Goal: Task Accomplishment & Management: Manage account settings

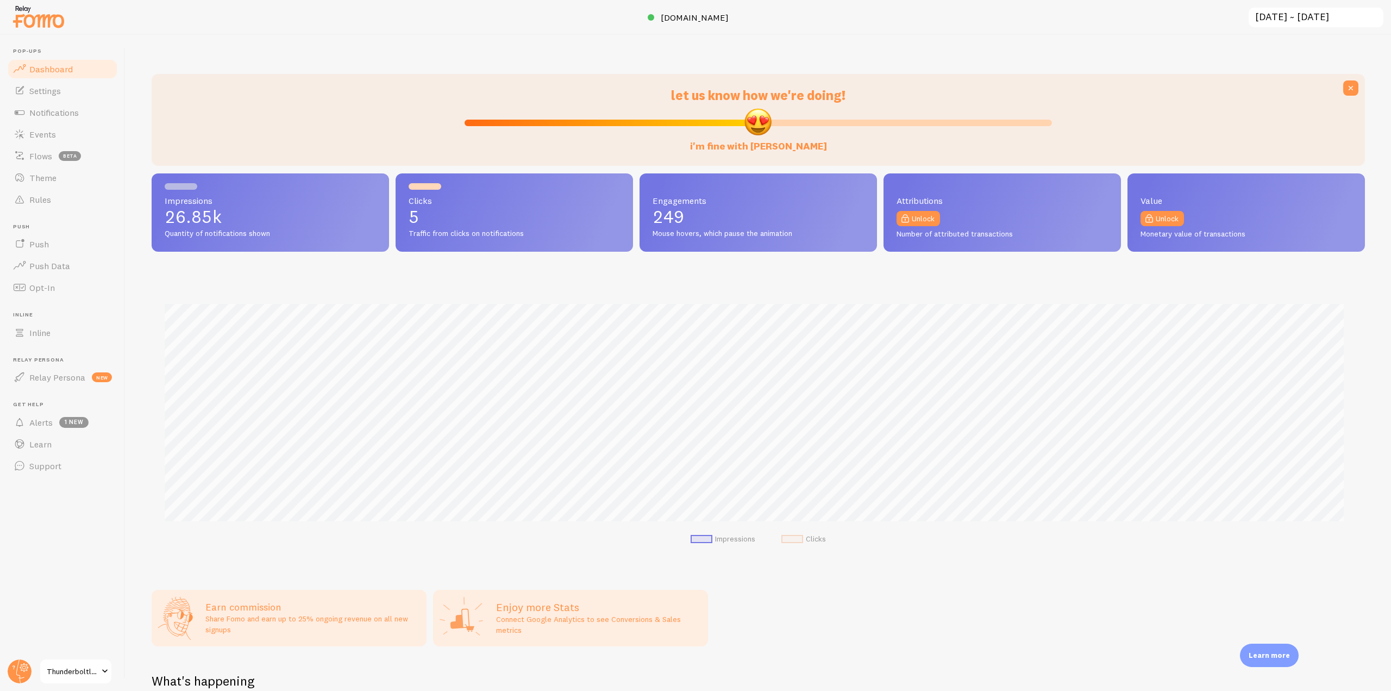
scroll to position [543244, 542324]
click at [46, 178] on span "Theme" at bounding box center [42, 177] width 27 height 11
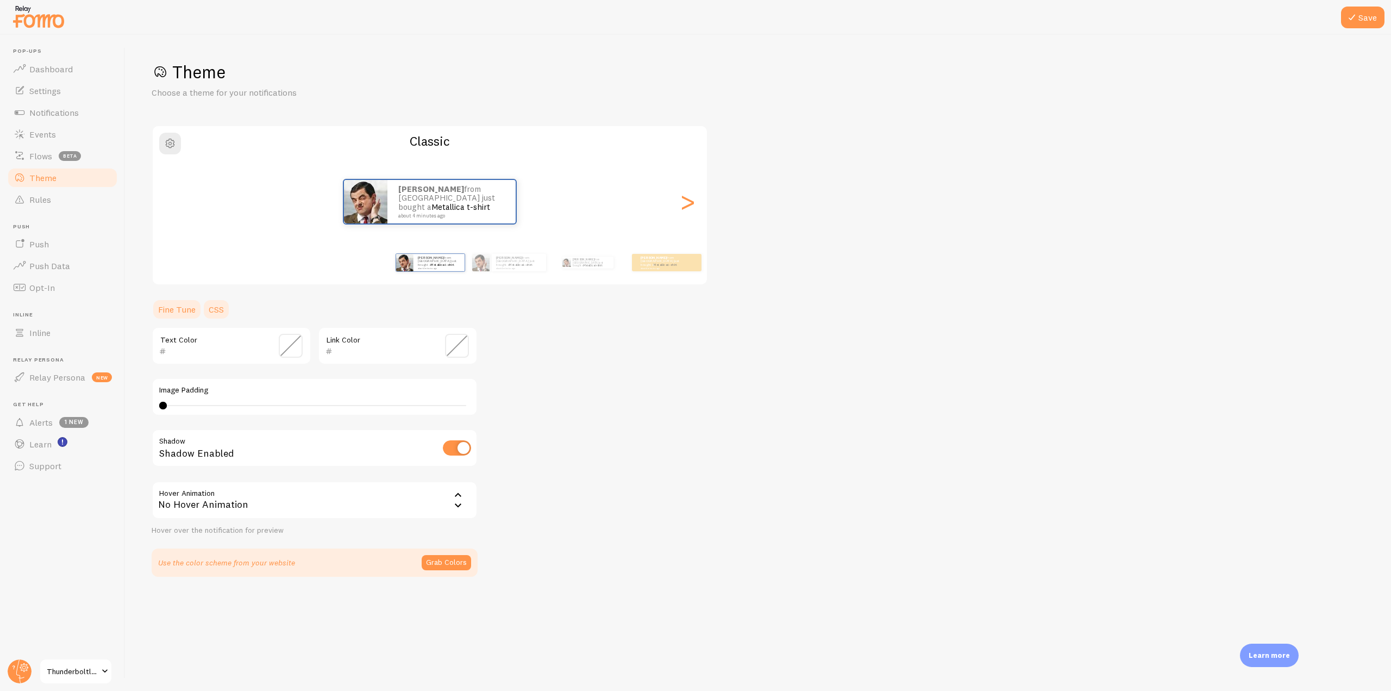
click at [213, 306] on link "CSS" at bounding box center [216, 309] width 28 height 22
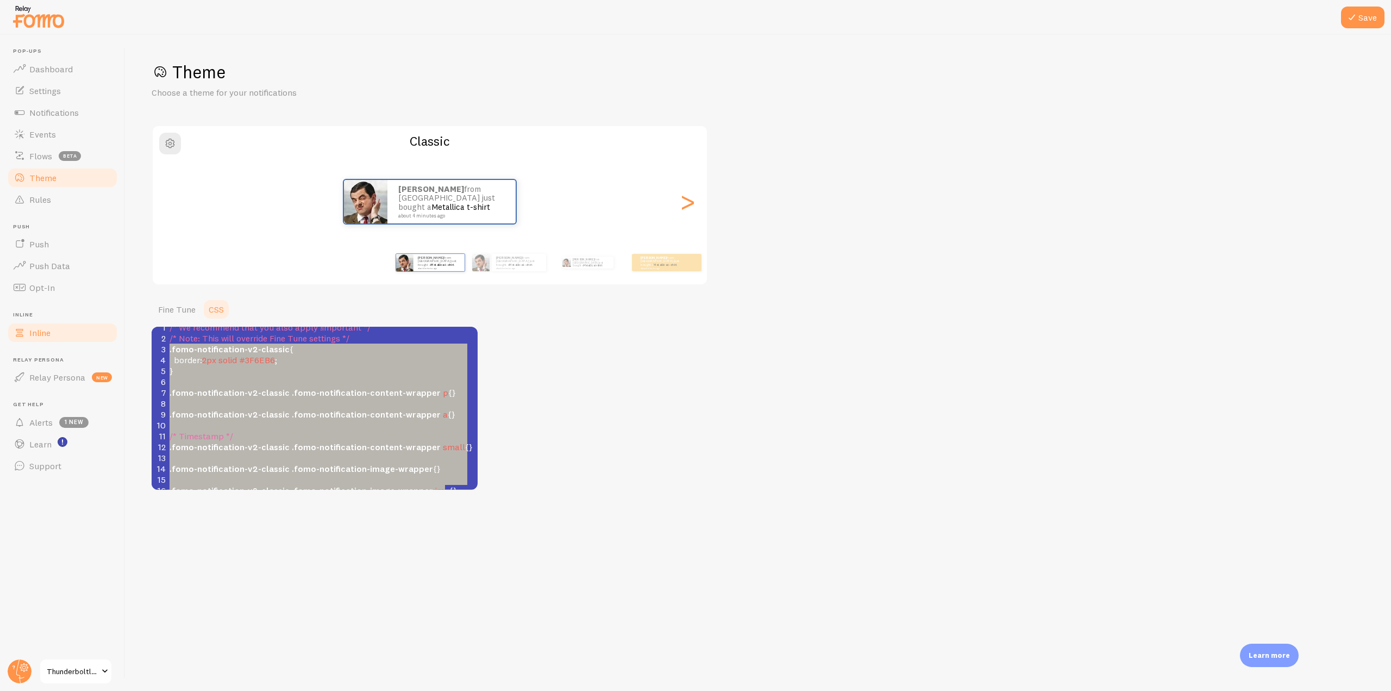
scroll to position [13, 0]
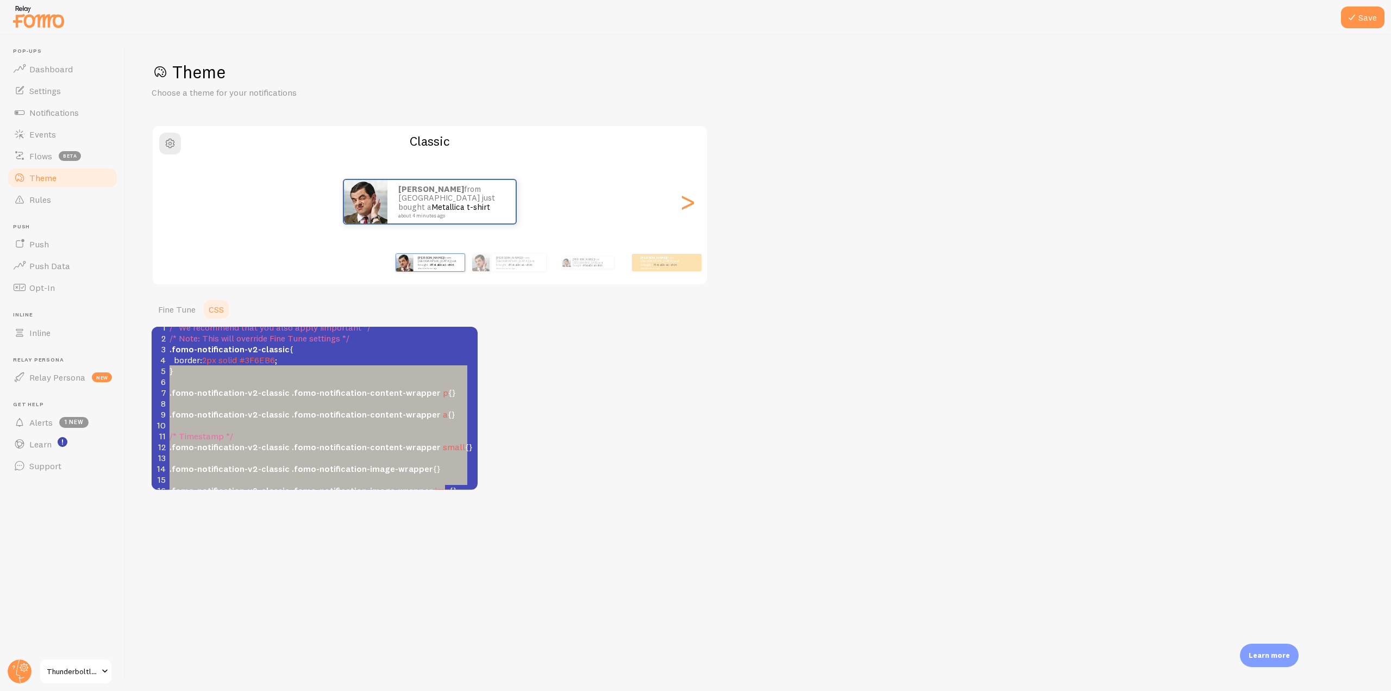
type textarea ".fomo-notification-v2-classic { border: 2px solid #3F6EB6; } .fomo-notification…"
drag, startPoint x: 454, startPoint y: 485, endPoint x: 135, endPoint y: 344, distance: 348.9
click at [135, 344] on div "Save Theme Choose a theme for your notifications Classic John from United State…" at bounding box center [759, 363] width 1266 height 656
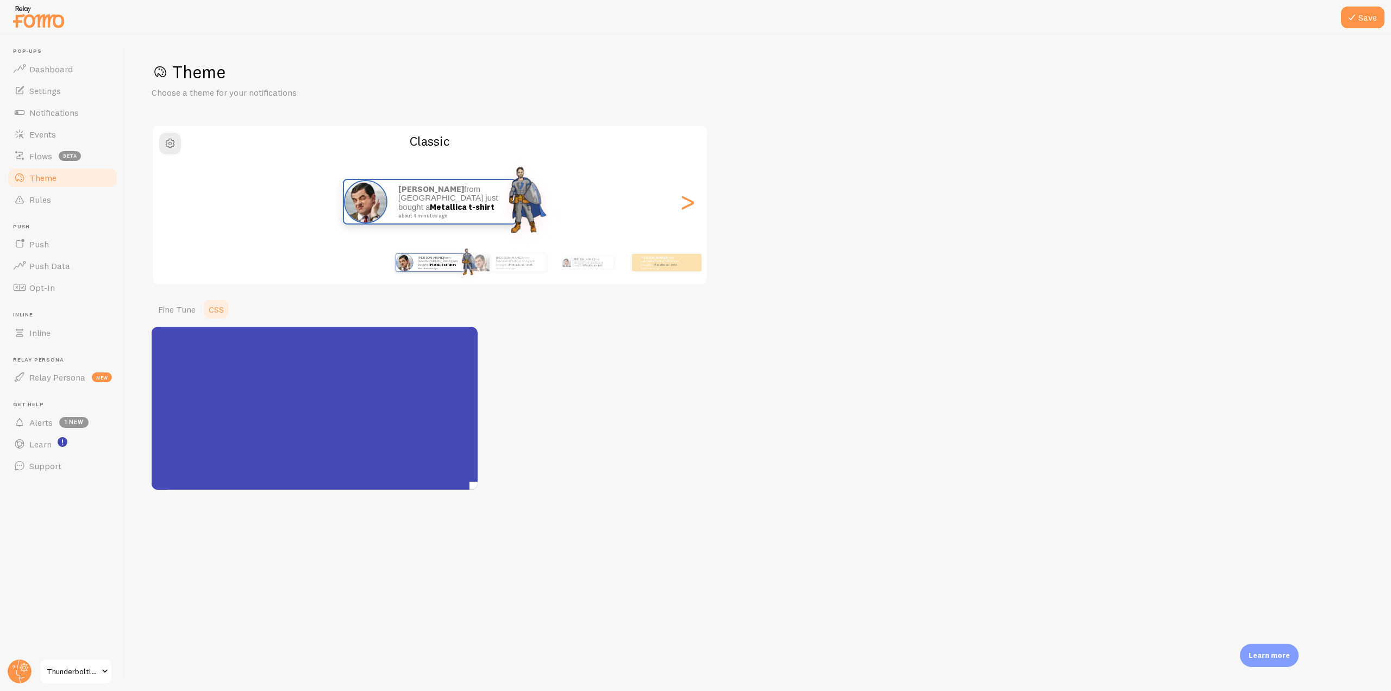
scroll to position [447, 0]
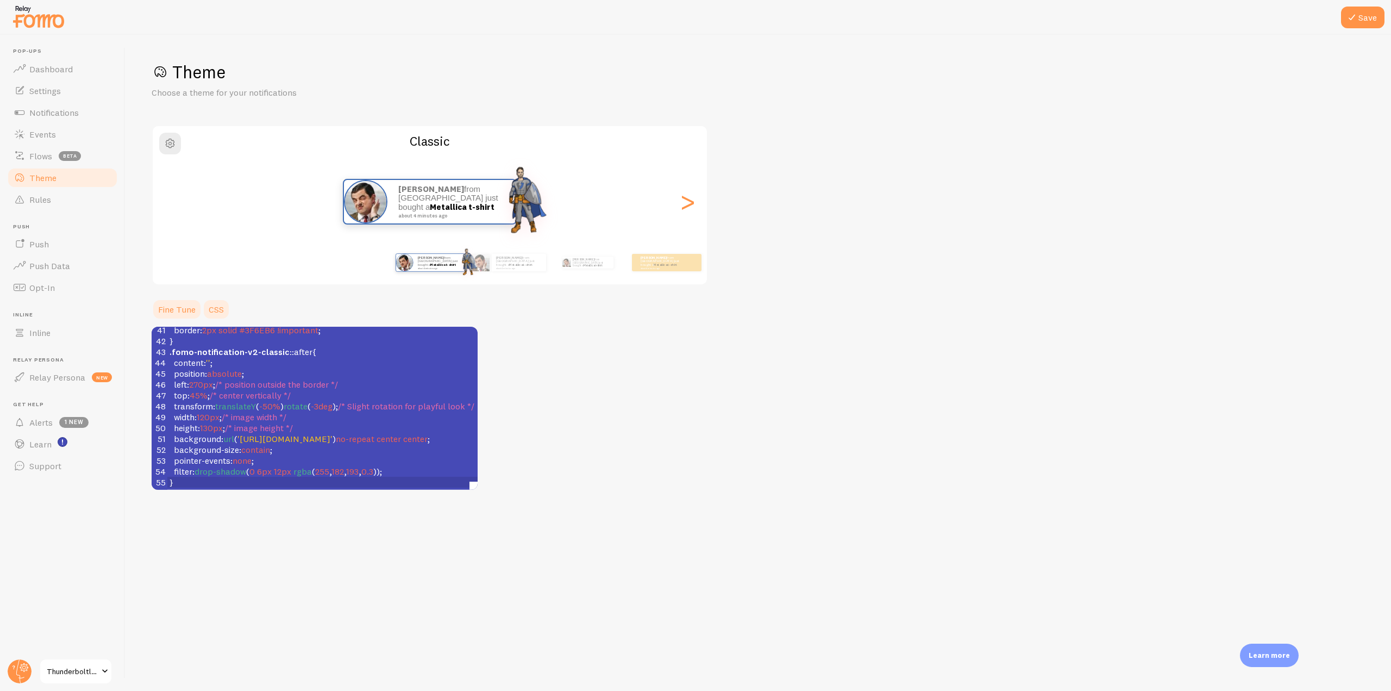
click at [184, 309] on link "Fine Tune" at bounding box center [177, 309] width 51 height 22
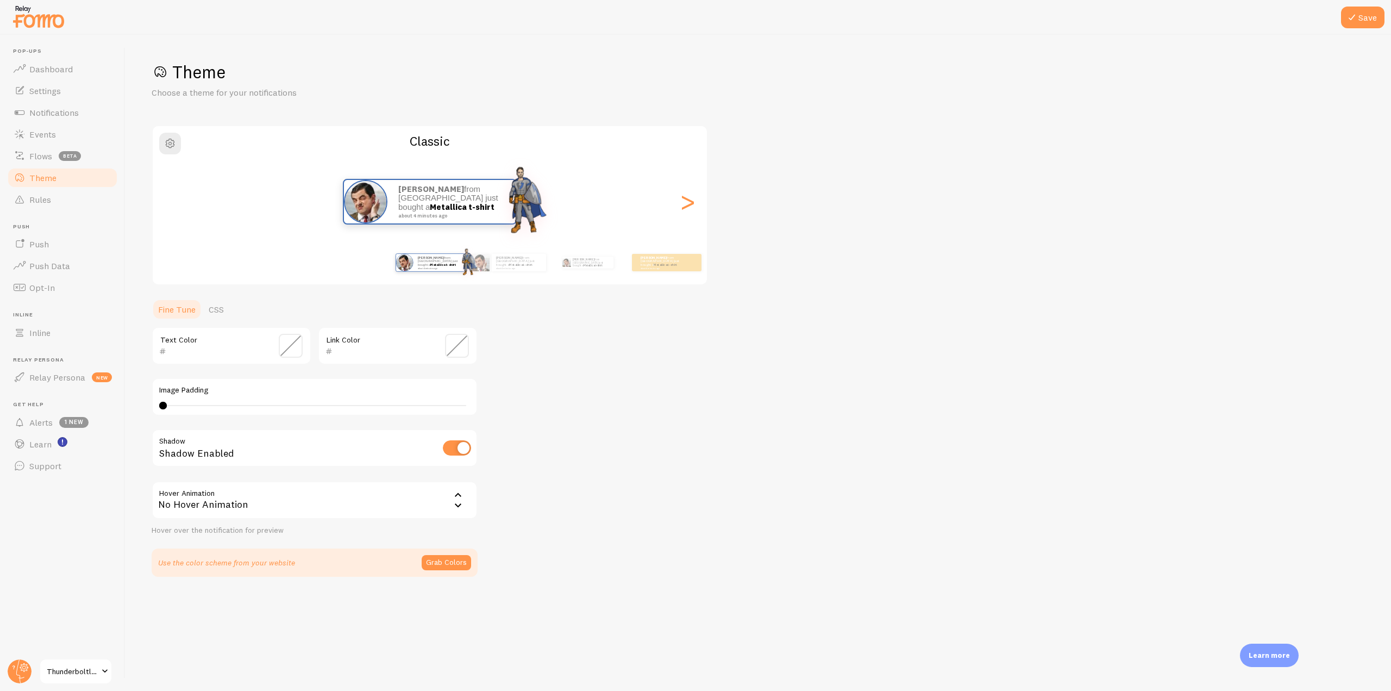
click at [207, 353] on input "text" at bounding box center [215, 351] width 99 height 13
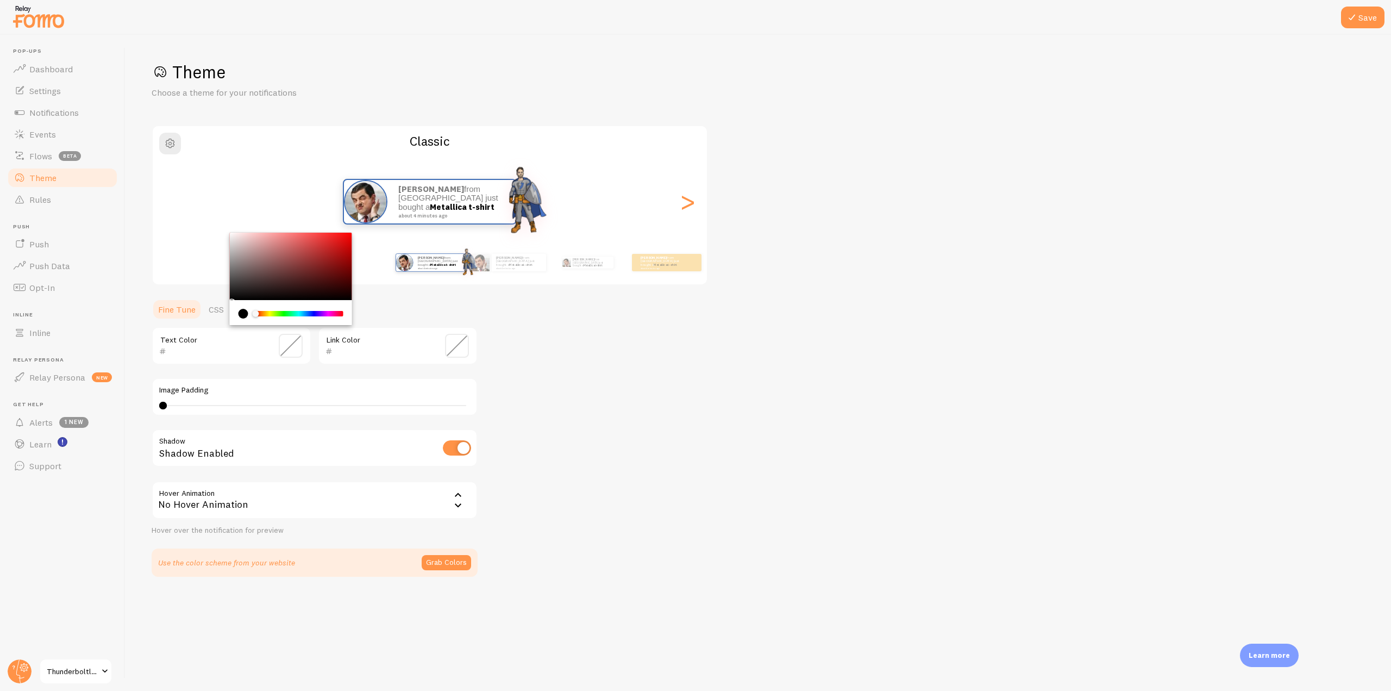
click at [208, 349] on input "text" at bounding box center [215, 351] width 99 height 13
paste input "707171"
type input "707171"
click at [572, 395] on div "Theme Choose a theme for your notifications Classic John from United States jus…" at bounding box center [759, 319] width 1214 height 516
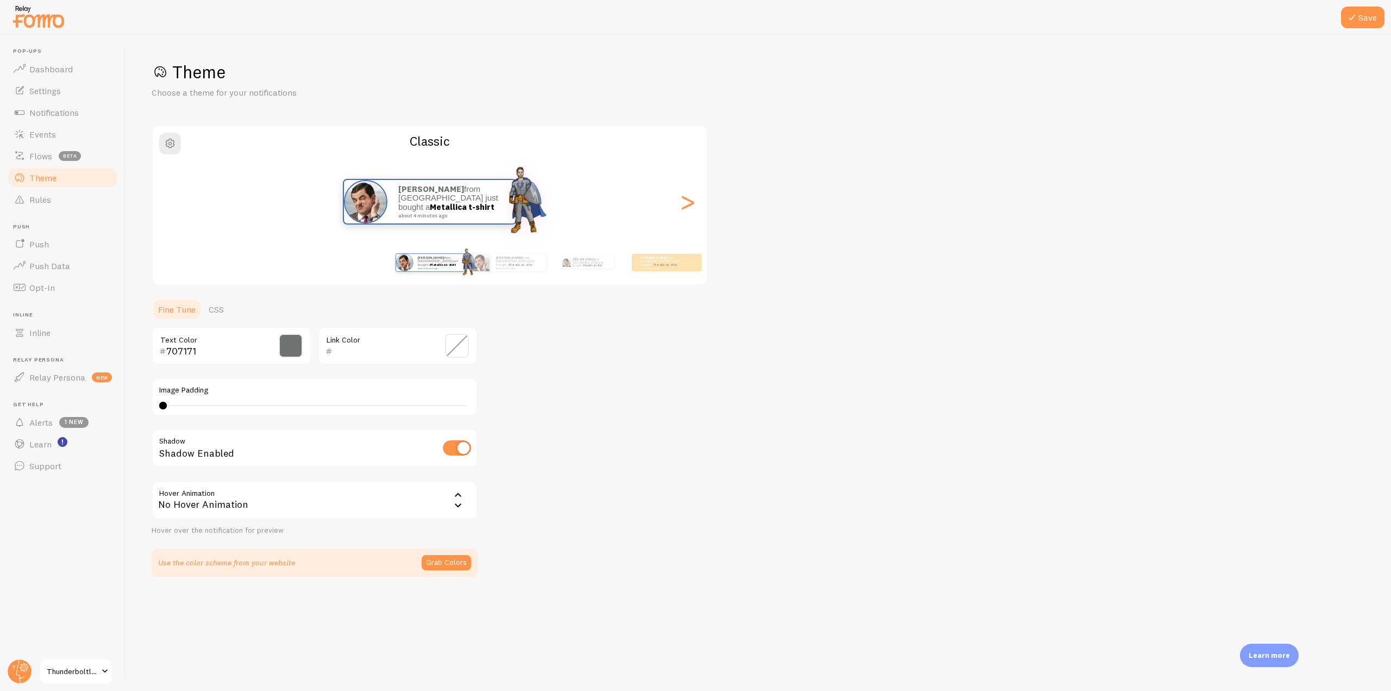
click at [344, 351] on input "text" at bounding box center [382, 351] width 99 height 13
paste input "3F6EB6"
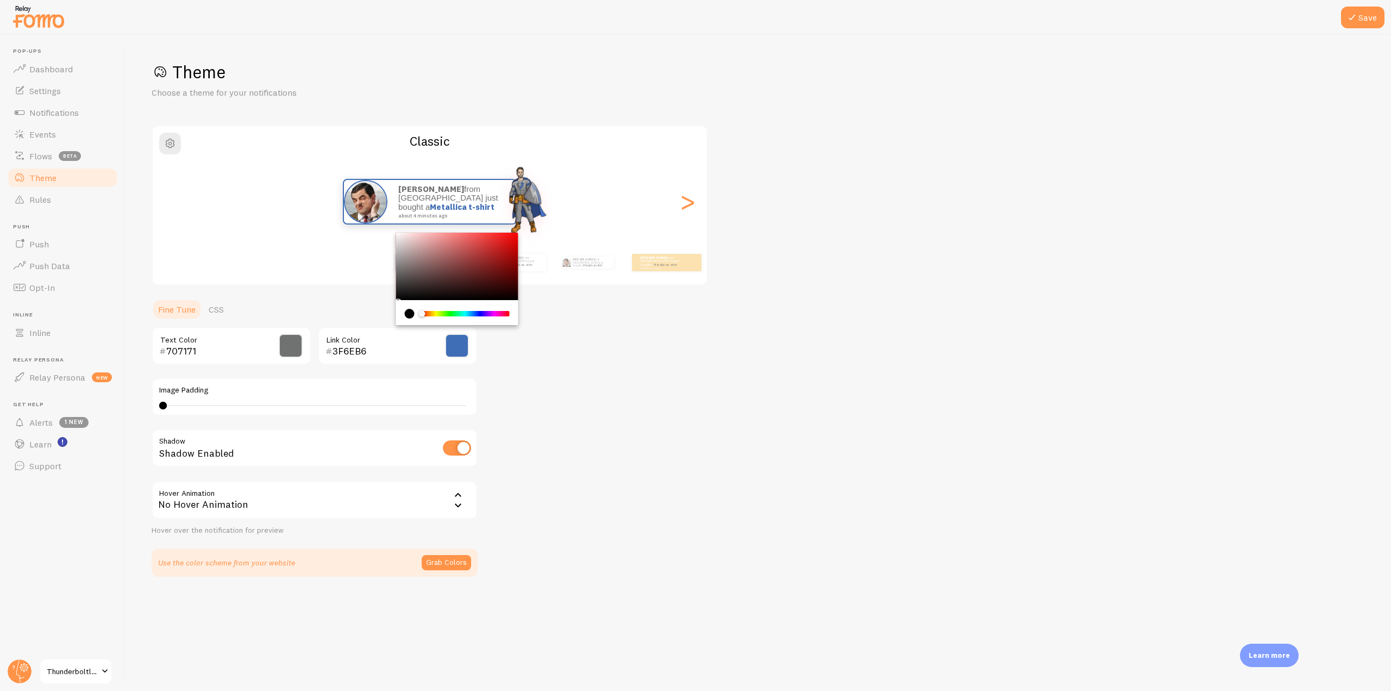
type input "3F6EB6"
click at [605, 429] on div "Theme Choose a theme for your notifications Classic John from United States jus…" at bounding box center [759, 319] width 1214 height 516
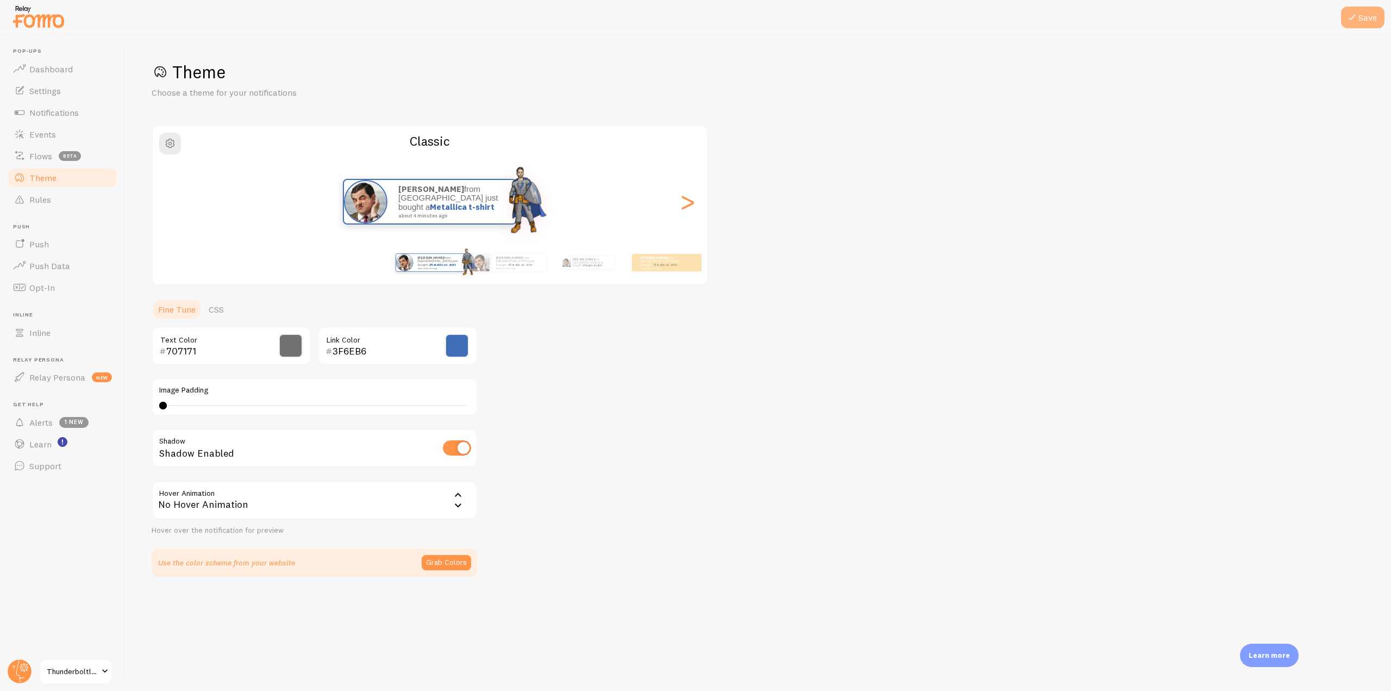
click at [1352, 17] on icon at bounding box center [1352, 17] width 13 height 13
click at [43, 21] on img at bounding box center [38, 17] width 54 height 28
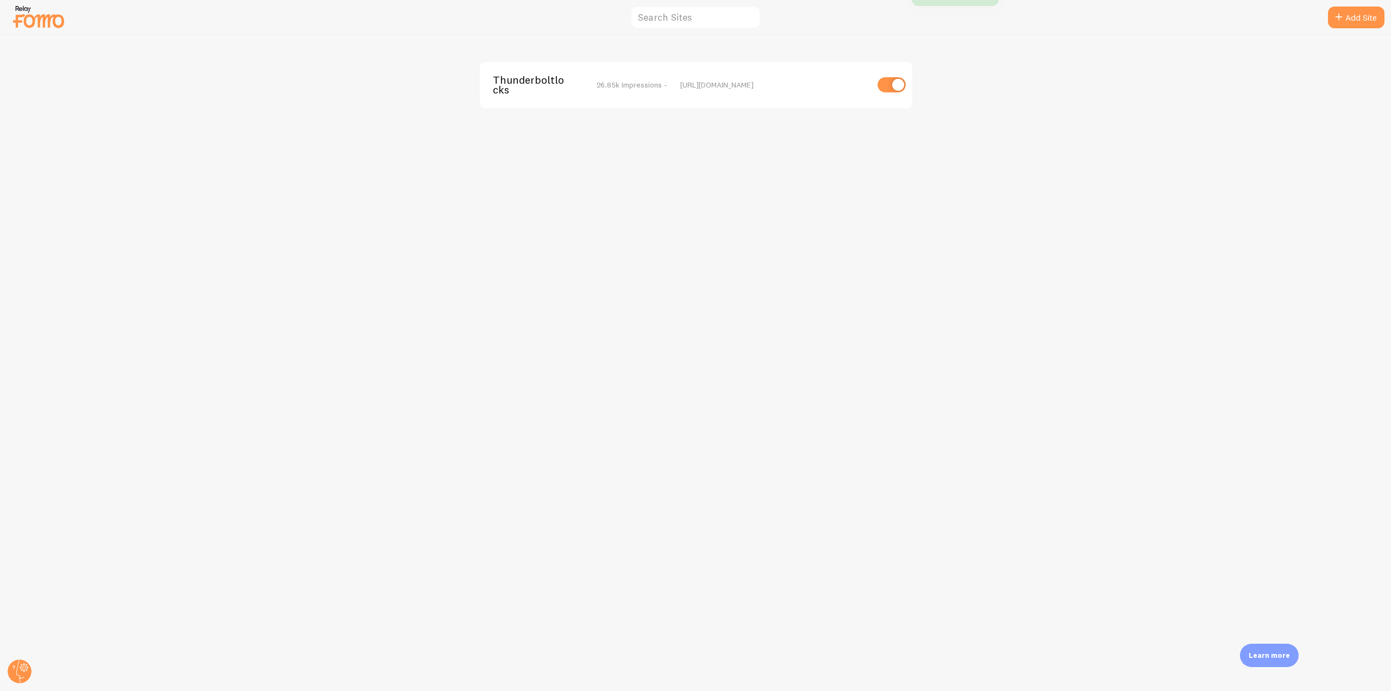
click at [520, 82] on span "Thunderboltlocks" at bounding box center [537, 85] width 88 height 20
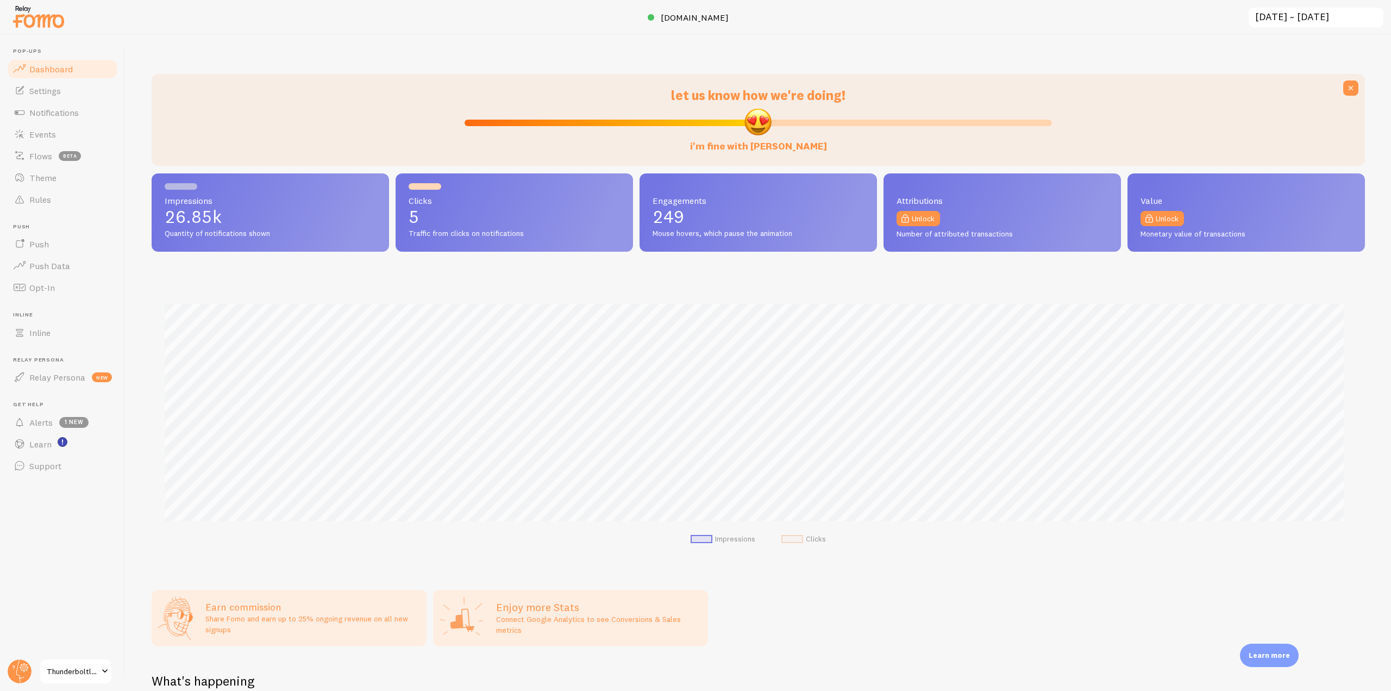
scroll to position [285, 1206]
click at [709, 19] on span "www.thunderboltlocks.com" at bounding box center [695, 17] width 68 height 11
